Goal: Transaction & Acquisition: Purchase product/service

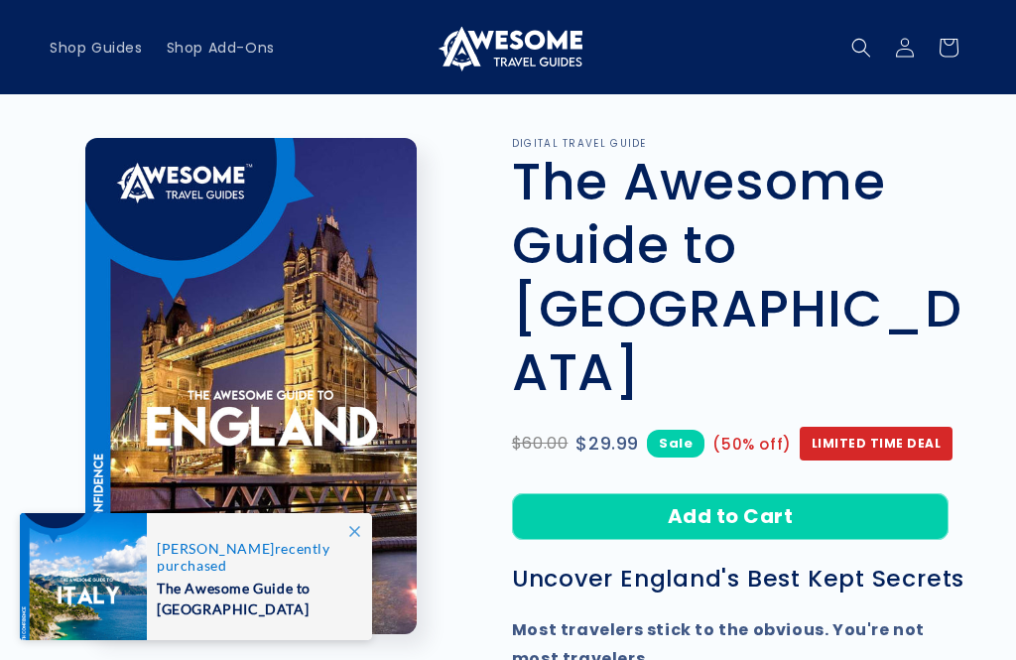
click at [85, 634] on button "Open media 1 in modal" at bounding box center [85, 634] width 0 height 0
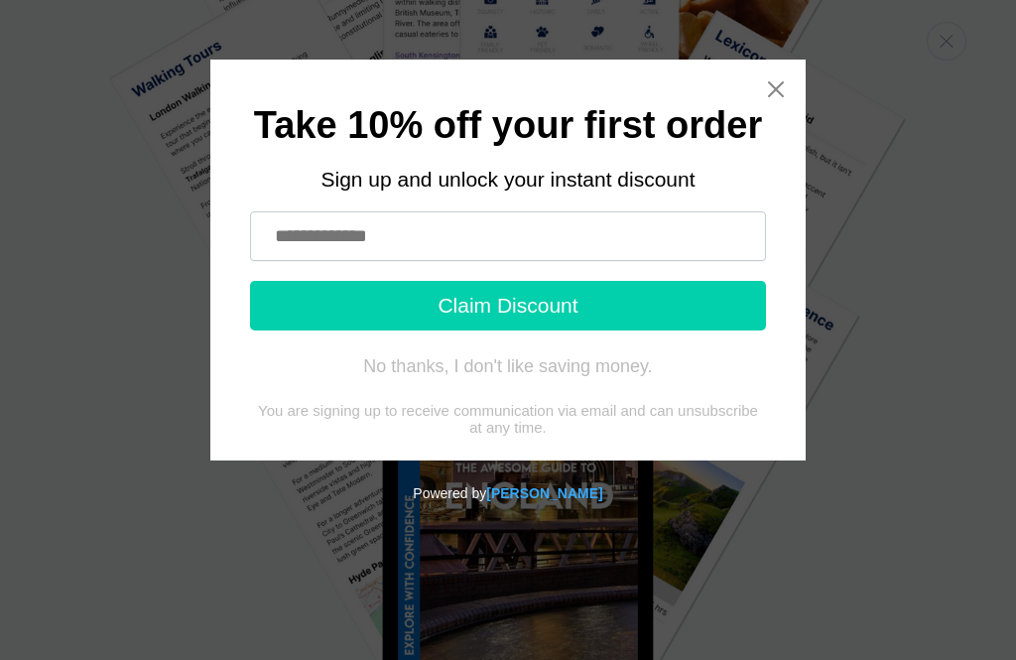
scroll to position [1444, 0]
click at [768, 98] on icon "Close widget" at bounding box center [776, 89] width 20 height 20
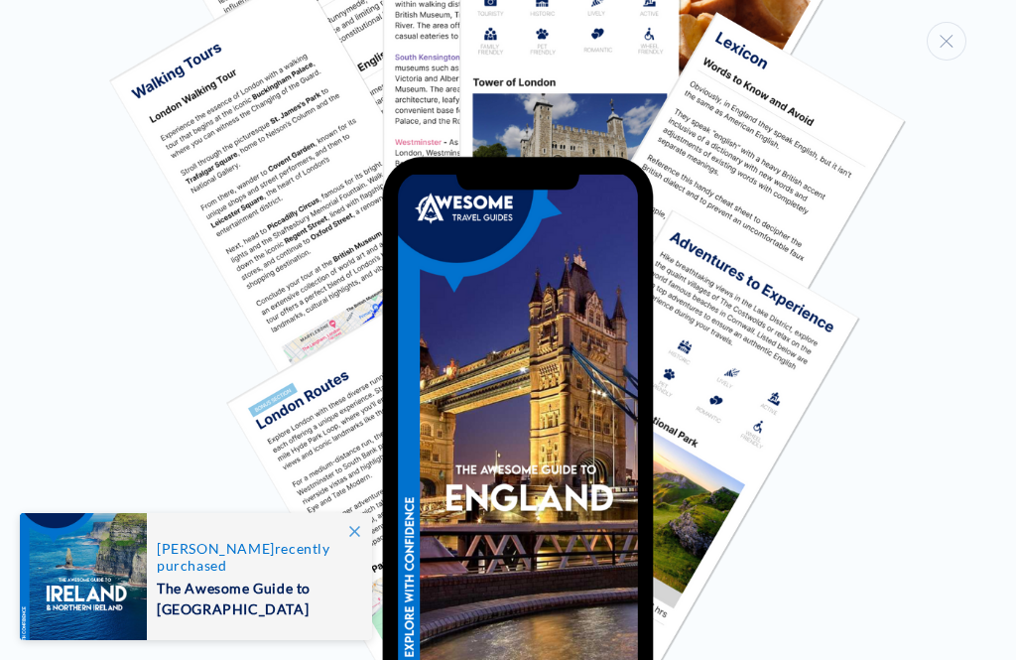
click at [368, 531] on span at bounding box center [354, 531] width 36 height 36
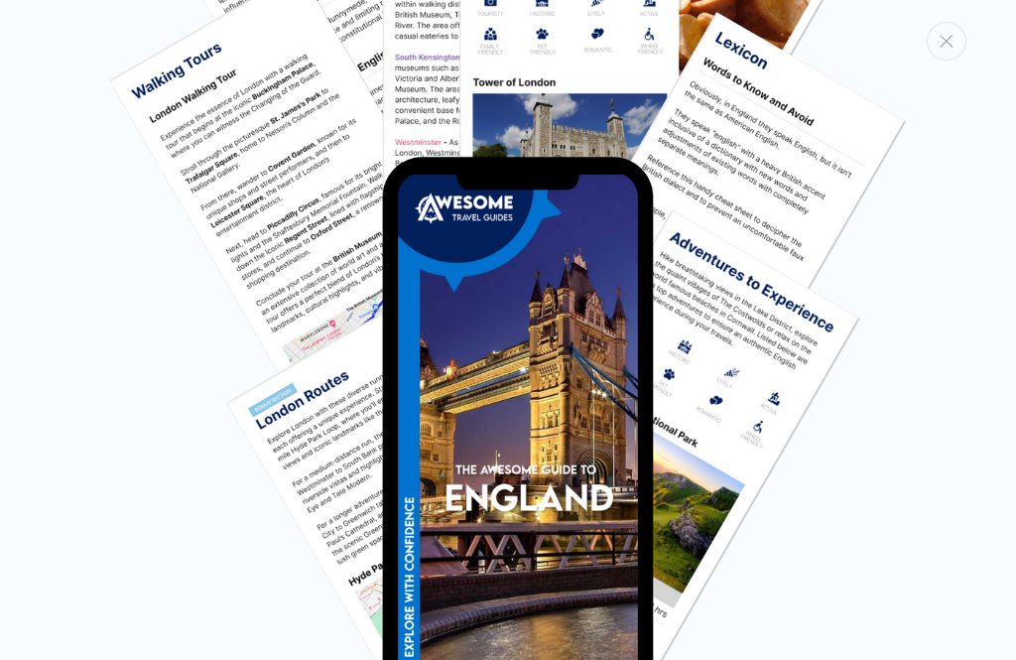
click at [537, 480] on img "Media gallery" at bounding box center [507, 247] width 797 height 920
click at [695, 380] on img "Media gallery" at bounding box center [507, 247] width 797 height 920
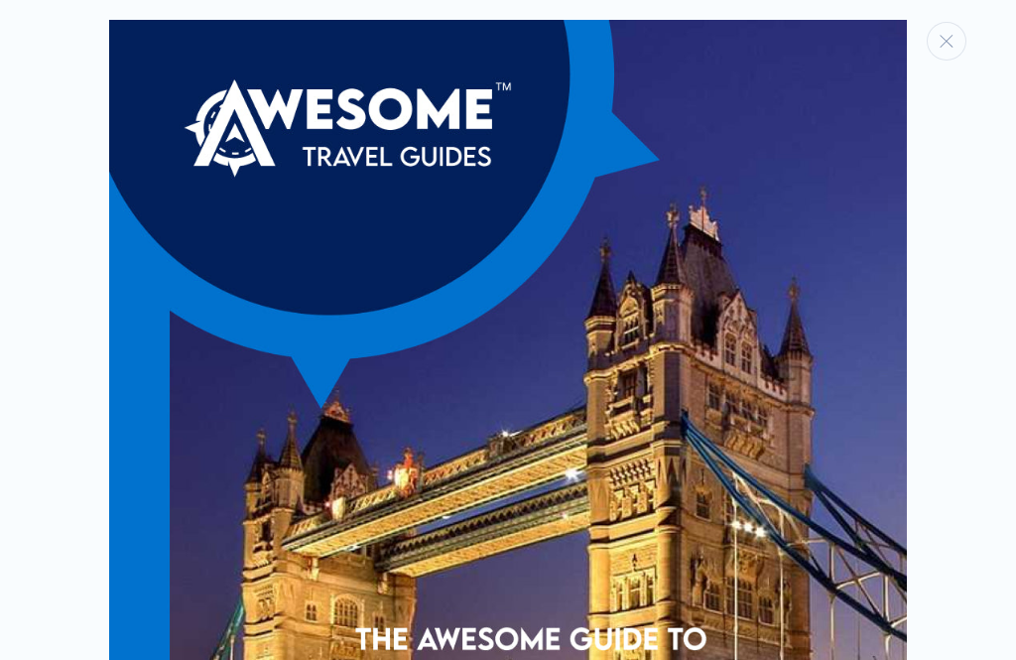
scroll to position [0, 0]
click at [785, 408] on img "Media gallery" at bounding box center [507, 618] width 797 height 1196
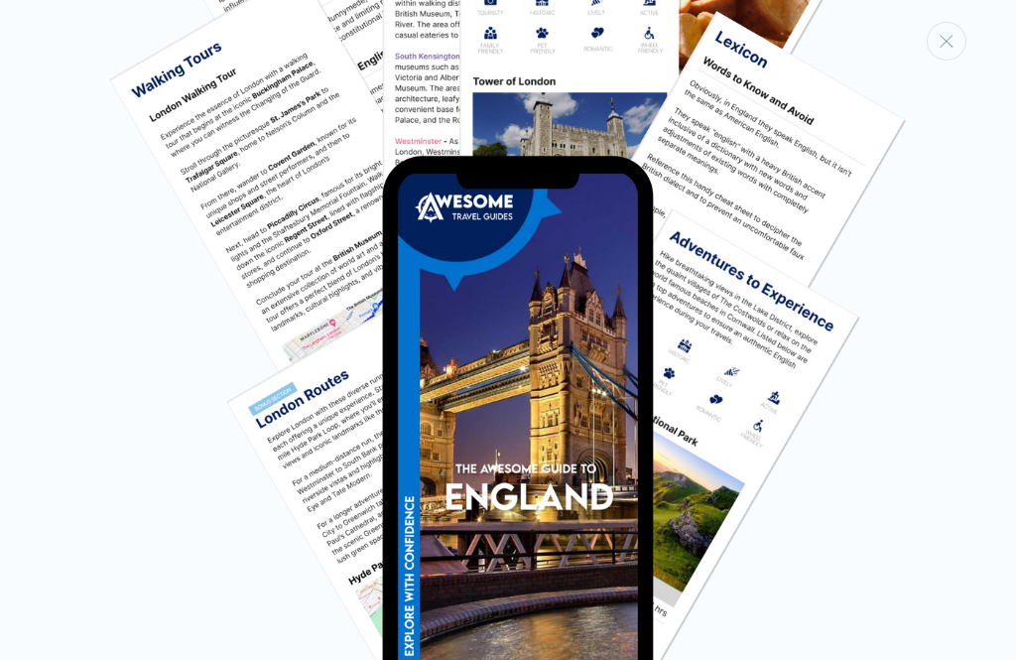
scroll to position [1444, 0]
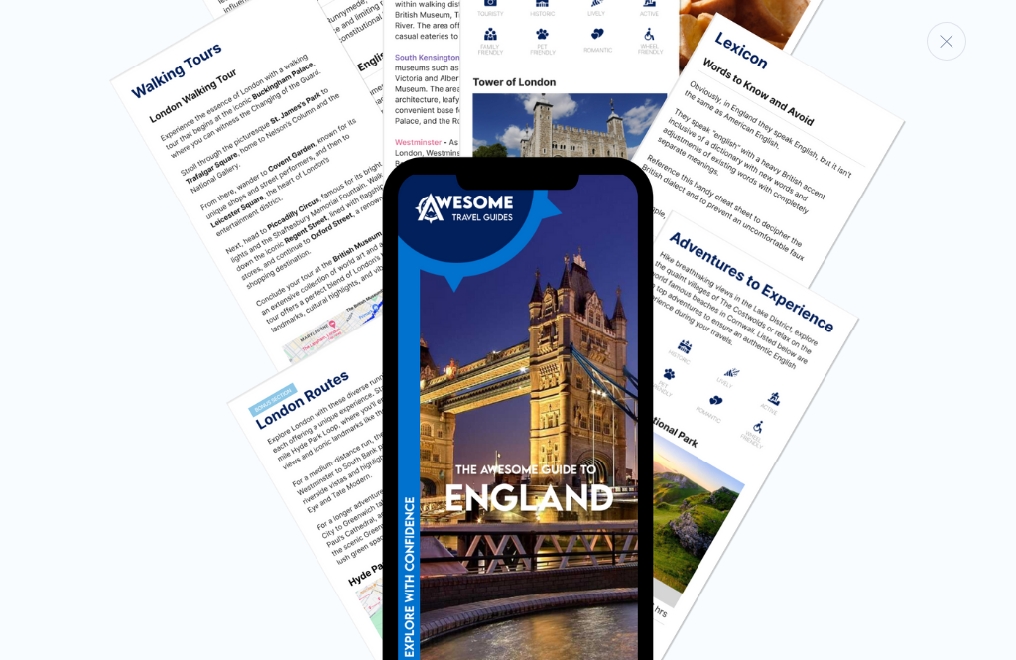
click at [703, 432] on img "Media gallery" at bounding box center [507, 247] width 797 height 920
click at [689, 451] on img "Media gallery" at bounding box center [507, 247] width 797 height 920
click at [605, 428] on img "Media gallery" at bounding box center [507, 247] width 797 height 920
click at [577, 487] on img "Media gallery" at bounding box center [507, 247] width 797 height 920
click at [825, 609] on img "Media gallery" at bounding box center [507, 247] width 797 height 920
